Goal: Information Seeking & Learning: Learn about a topic

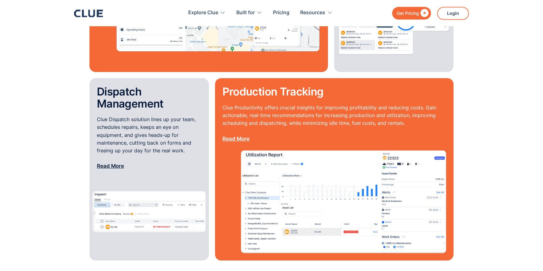
scroll to position [747, 0]
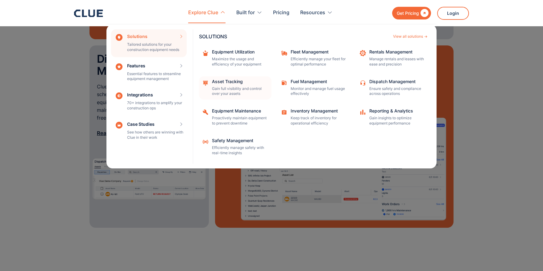
click at [221, 90] on p "Gain full visibility and control over your assets" at bounding box center [240, 91] width 56 height 10
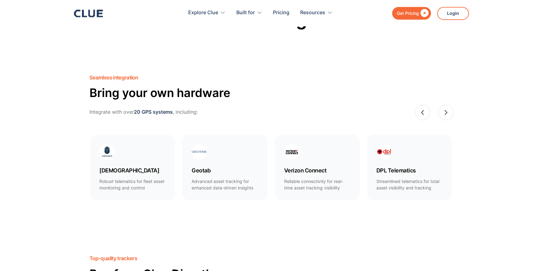
scroll to position [339, 0]
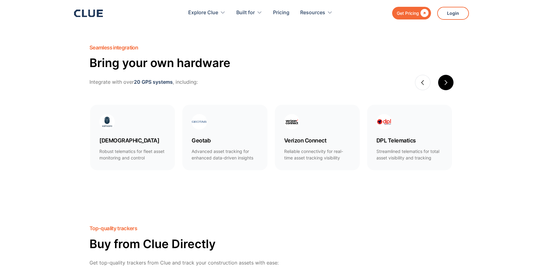
click at [450, 81] on div "next slide" at bounding box center [445, 82] width 15 height 15
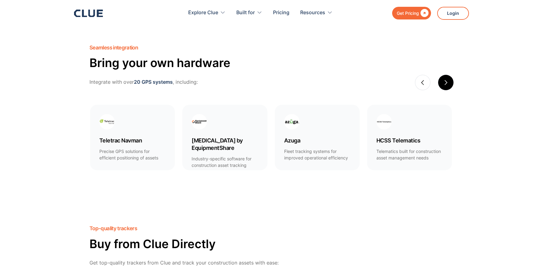
click at [443, 83] on div "next slide" at bounding box center [446, 83] width 6 height 6
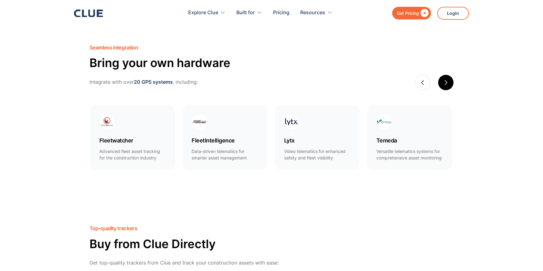
click at [451, 81] on div "next slide" at bounding box center [445, 82] width 15 height 15
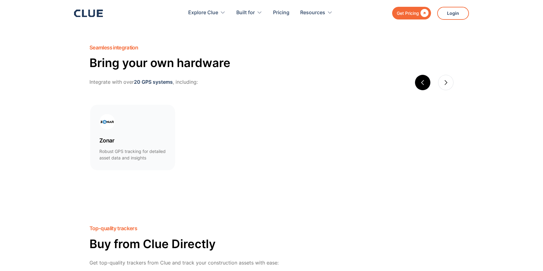
click at [419, 82] on div "previous slide" at bounding box center [422, 82] width 15 height 15
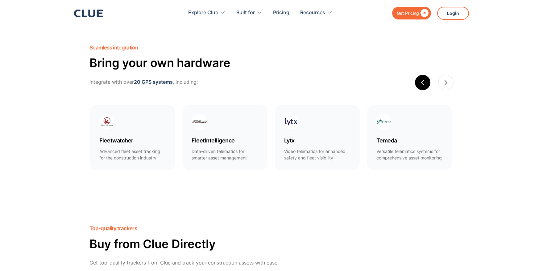
click at [423, 82] on div "previous slide" at bounding box center [423, 83] width 6 height 6
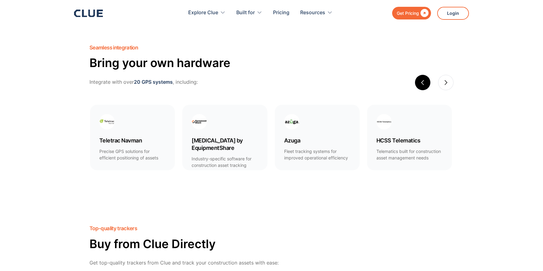
click at [423, 82] on div "previous slide" at bounding box center [423, 83] width 6 height 6
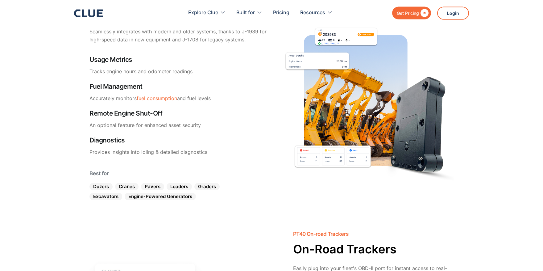
scroll to position [747, 0]
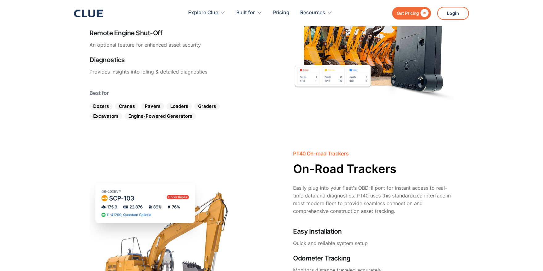
scroll to position [815, 0]
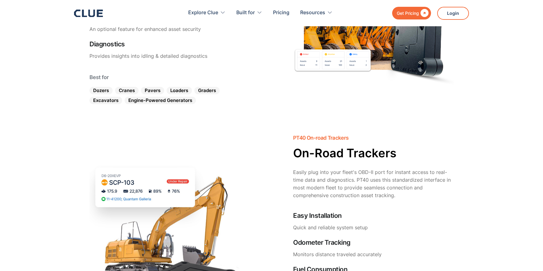
click at [440, 101] on img at bounding box center [364, 0] width 179 height 205
